Goal: Complete application form

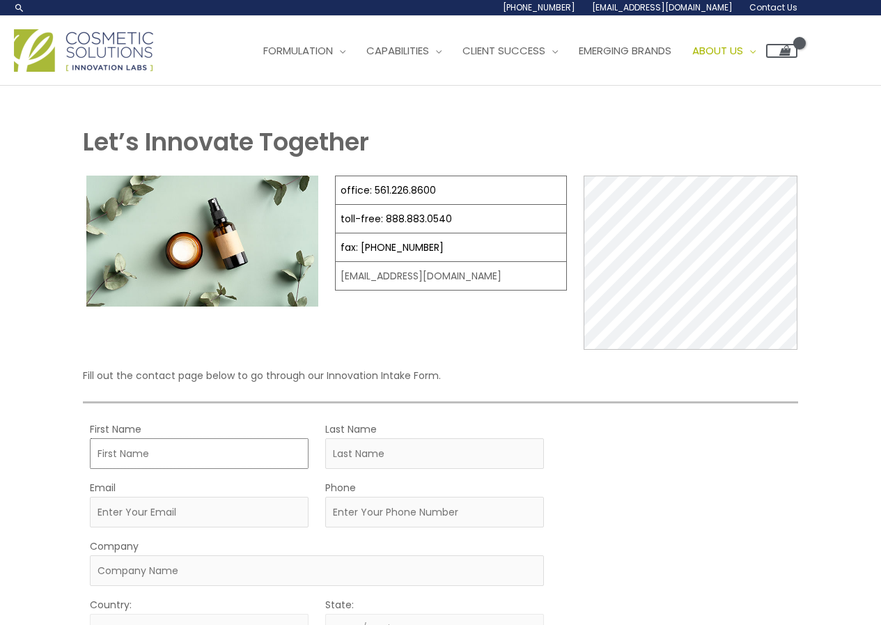
click at [234, 456] on input "First Name" at bounding box center [199, 453] width 219 height 31
type input "[PERSON_NAME]"
type input "[EMAIL_ADDRESS][DOMAIN_NAME]"
type input "4166914167"
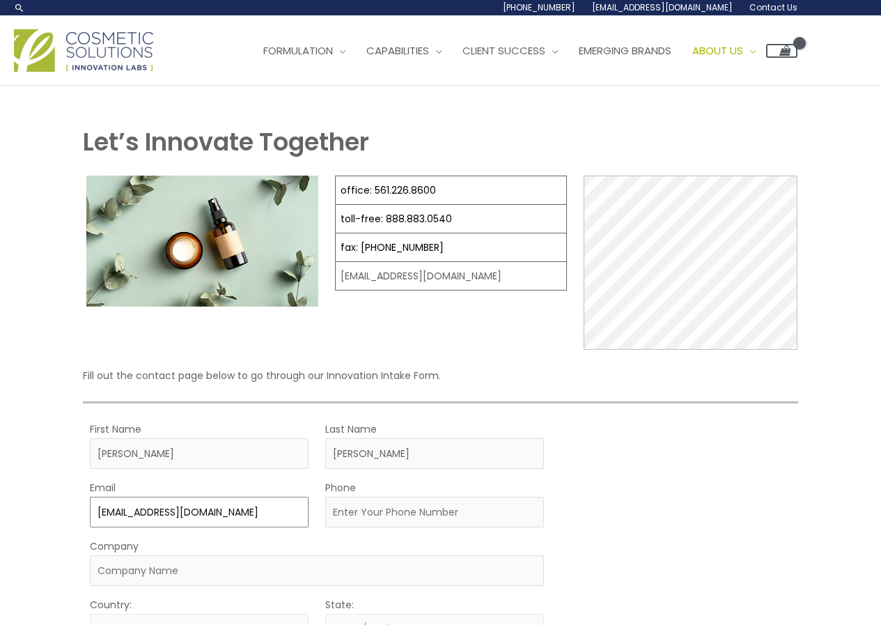
type input "viaguard labs"
select select "[GEOGRAPHIC_DATA]"
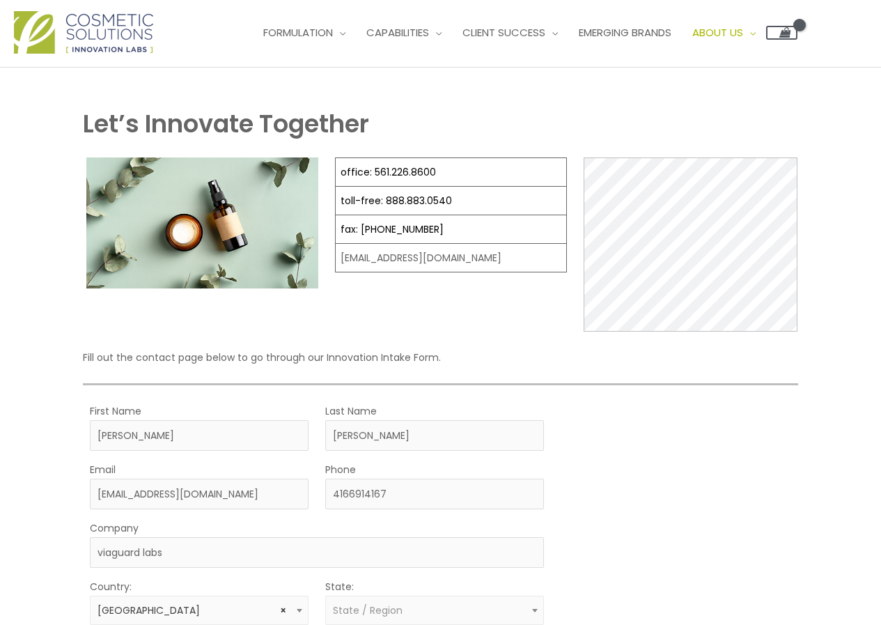
select select "[GEOGRAPHIC_DATA]"
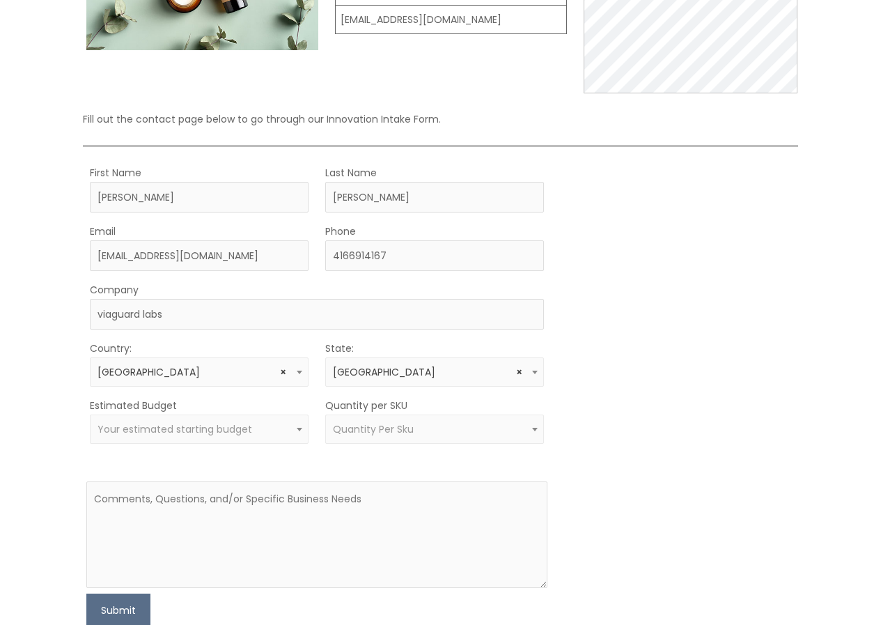
scroll to position [279, 0]
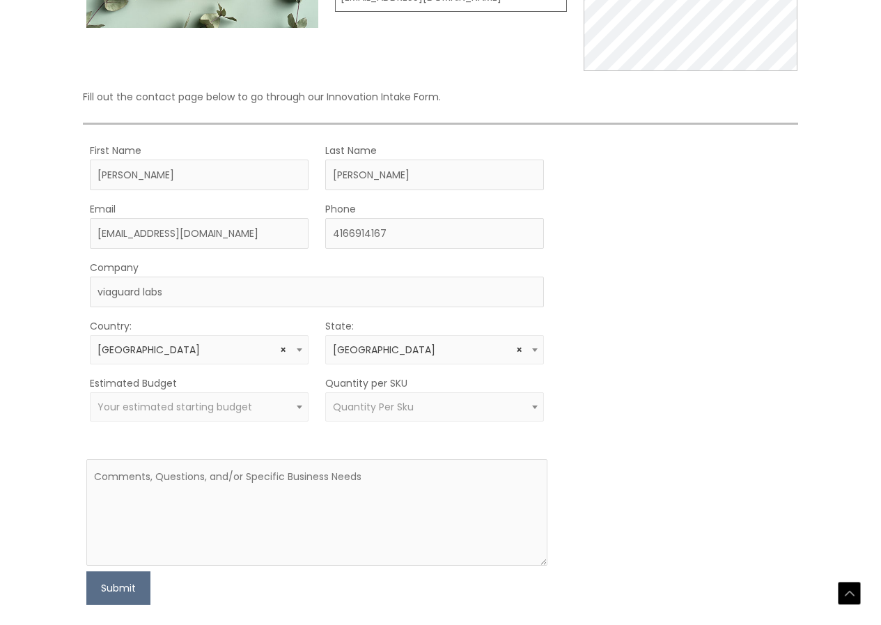
click at [202, 372] on form "First Name [PERSON_NAME] Last Name [PERSON_NAME] Email [EMAIL_ADDRESS][DOMAIN_N…" at bounding box center [316, 372] width 461 height 463
click at [287, 376] on div "Estimated Budget $10,000 $25,000 $50,000 $100,000+ Your estimated starting budg…" at bounding box center [199, 397] width 219 height 47
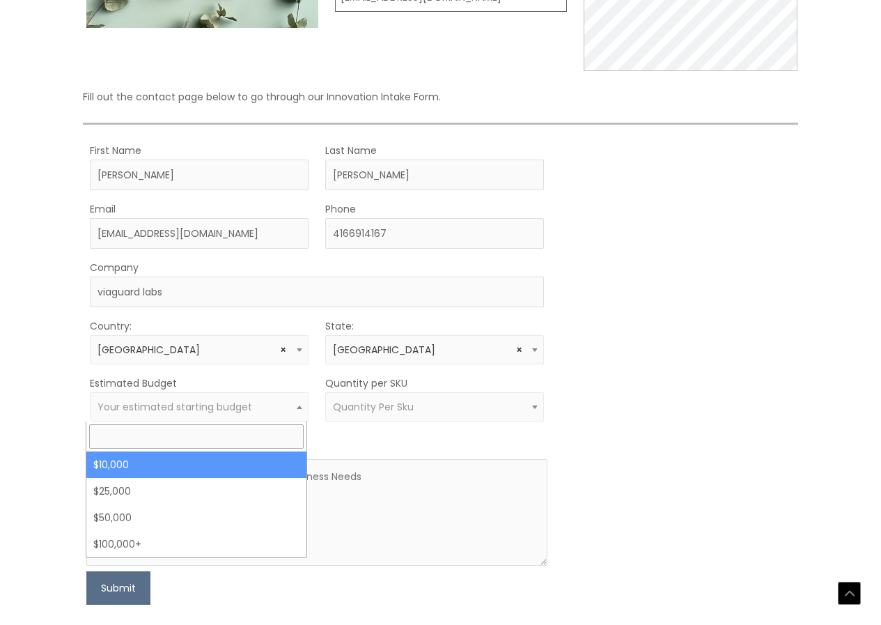
click at [267, 399] on span "Your estimated starting budget" at bounding box center [199, 406] width 219 height 29
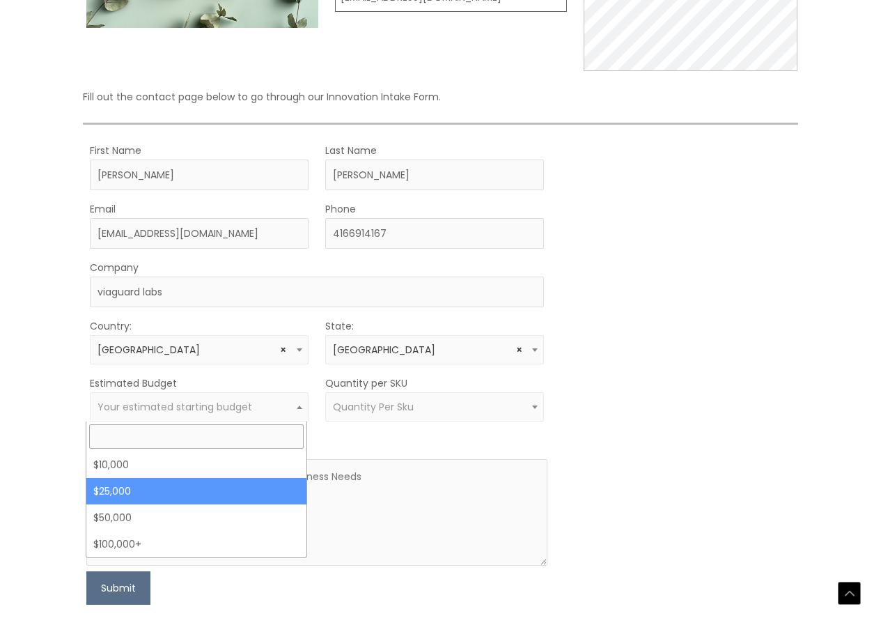
select select "25000"
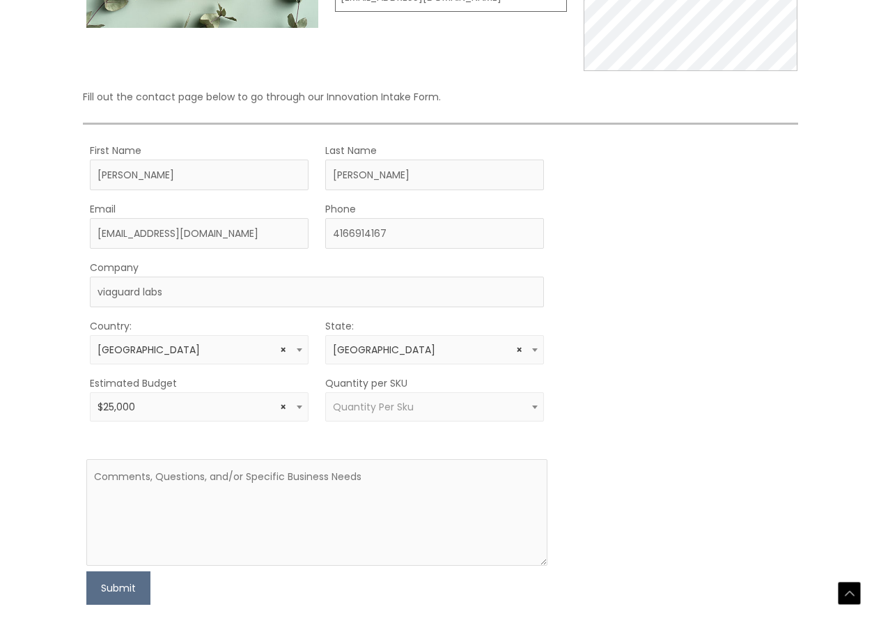
click at [443, 398] on span "Quantity Per Sku" at bounding box center [434, 406] width 219 height 29
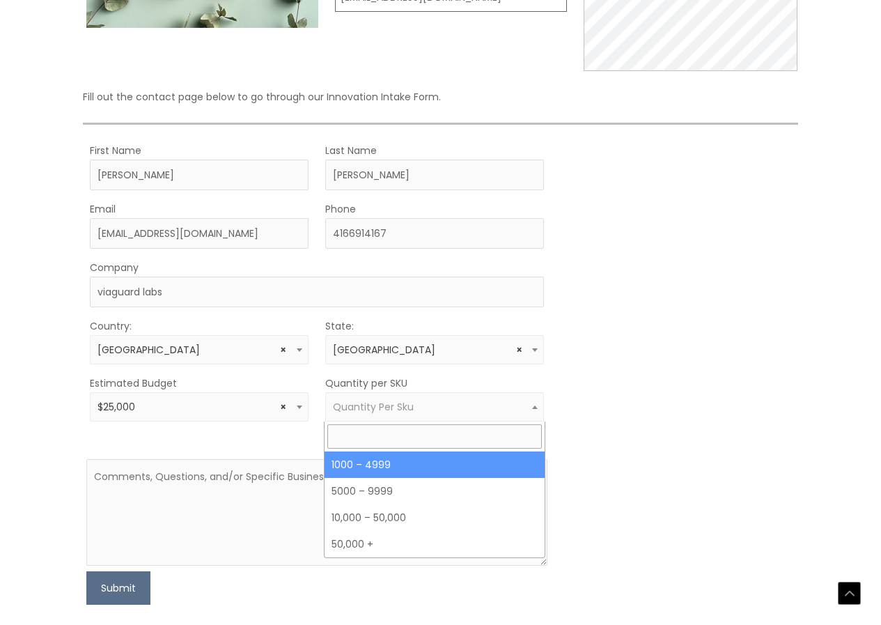
select select "10"
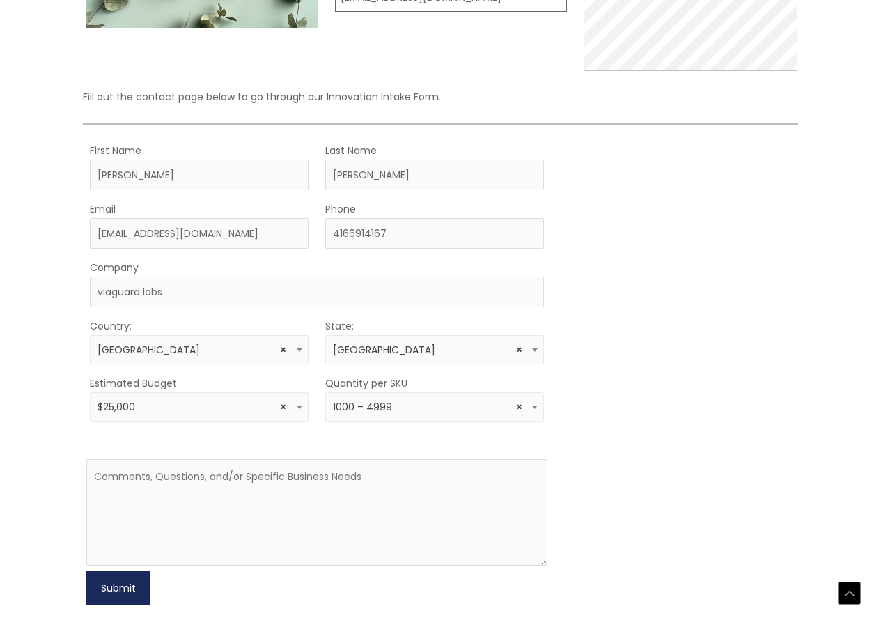
click at [115, 585] on button "Submit" at bounding box center [118, 587] width 64 height 33
click at [93, 589] on button "Submit" at bounding box center [118, 587] width 64 height 33
click at [106, 504] on textarea at bounding box center [316, 512] width 461 height 107
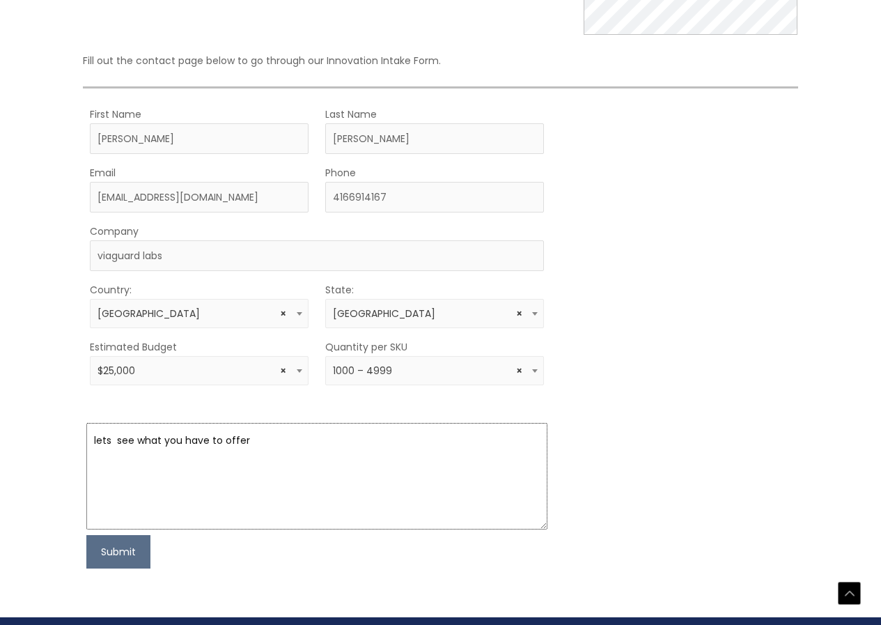
scroll to position [348, 0]
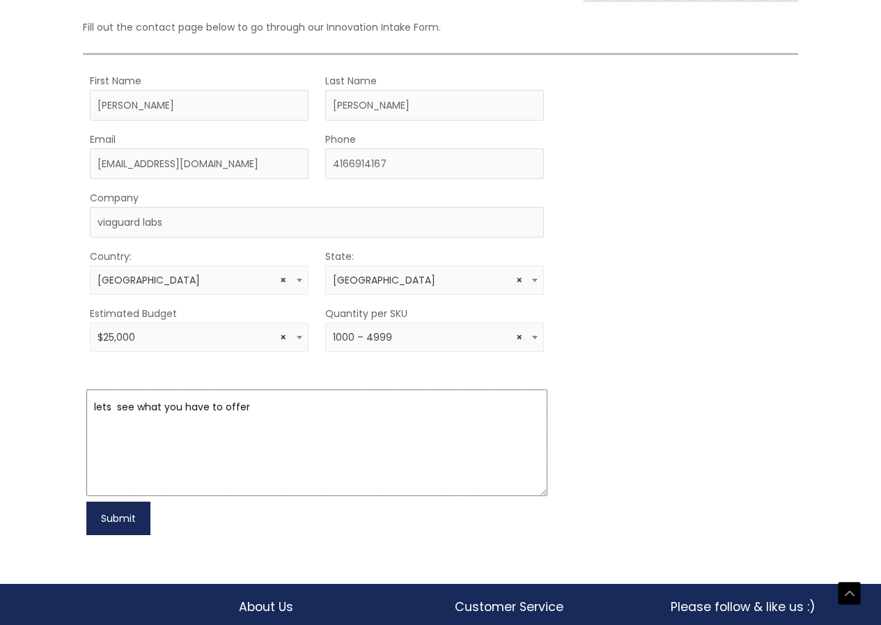
type textarea "lets see what you have to offer"
click at [116, 516] on button "Submit" at bounding box center [118, 518] width 64 height 33
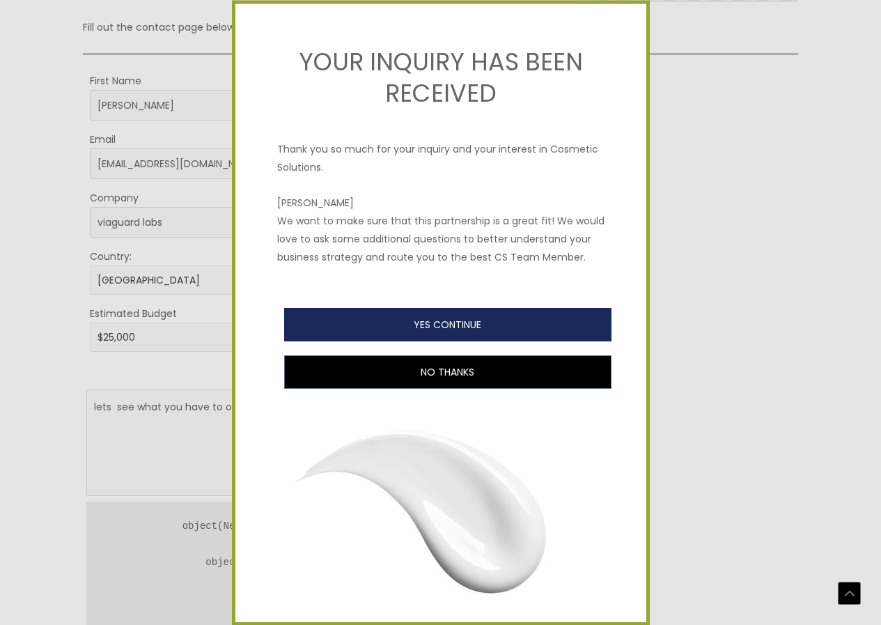
click at [463, 341] on button "YES CONTINUE" at bounding box center [447, 324] width 327 height 33
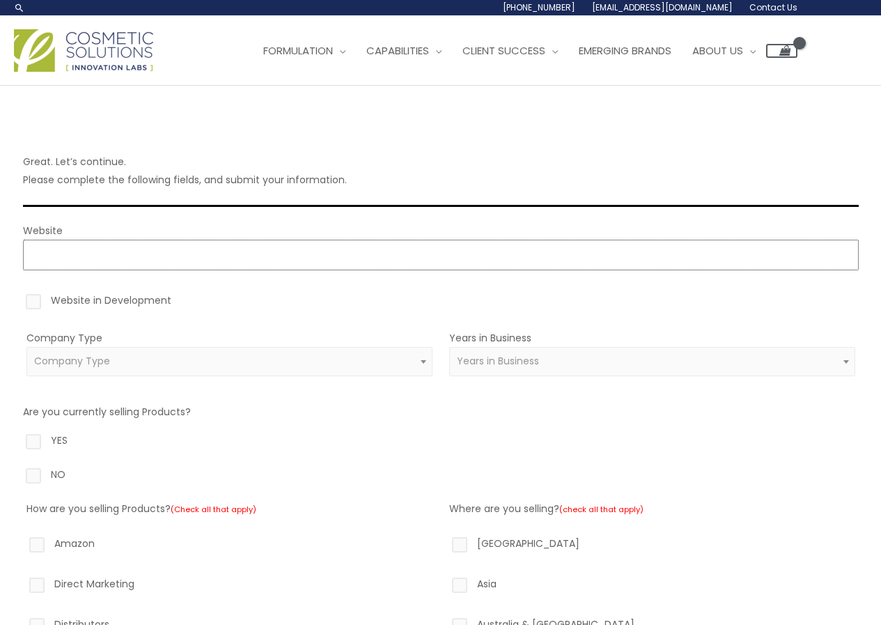
click at [305, 260] on input "Website" at bounding box center [441, 255] width 836 height 31
click at [176, 231] on form "Website Website in Development Company Type Amazon Reseller Brand (Established)…" at bounding box center [441, 614] width 836 height 784
click at [176, 261] on input "Website" at bounding box center [441, 255] width 836 height 31
click at [37, 300] on label "Website in Development" at bounding box center [441, 303] width 836 height 24
click at [18, 300] on input "Website in Development" at bounding box center [13, 295] width 9 height 9
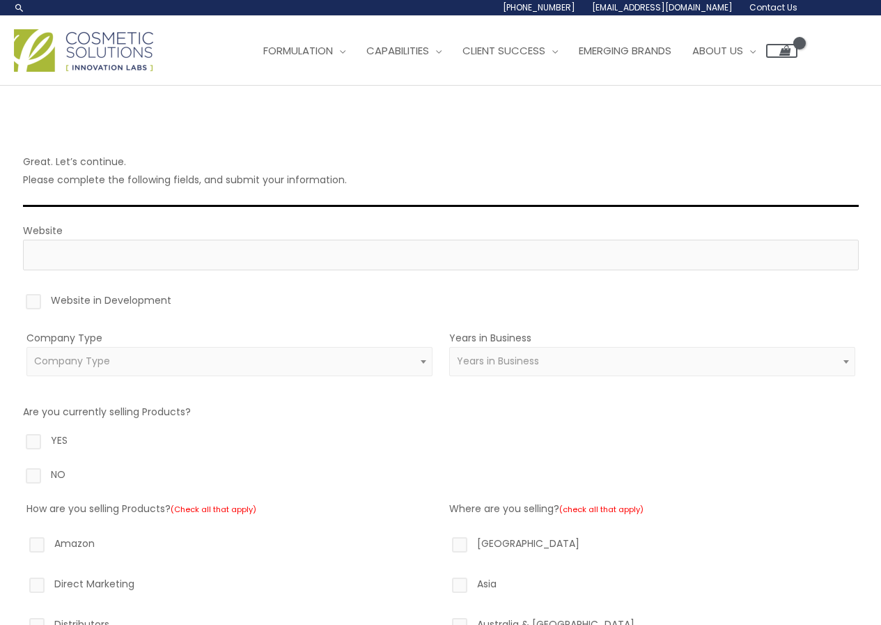
checkbox input "true"
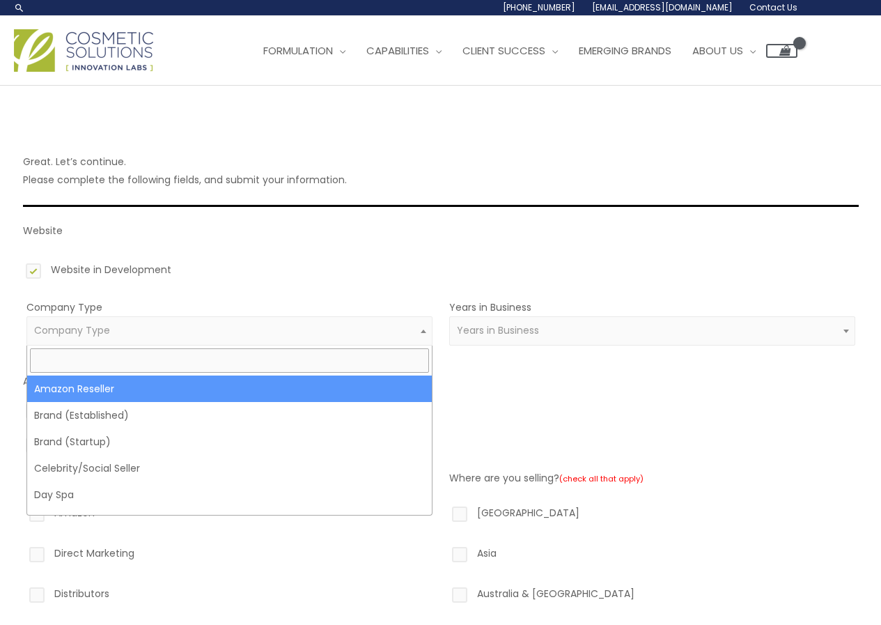
click at [141, 324] on span "Company Type" at bounding box center [229, 330] width 390 height 13
